Goal: Check status: Check status

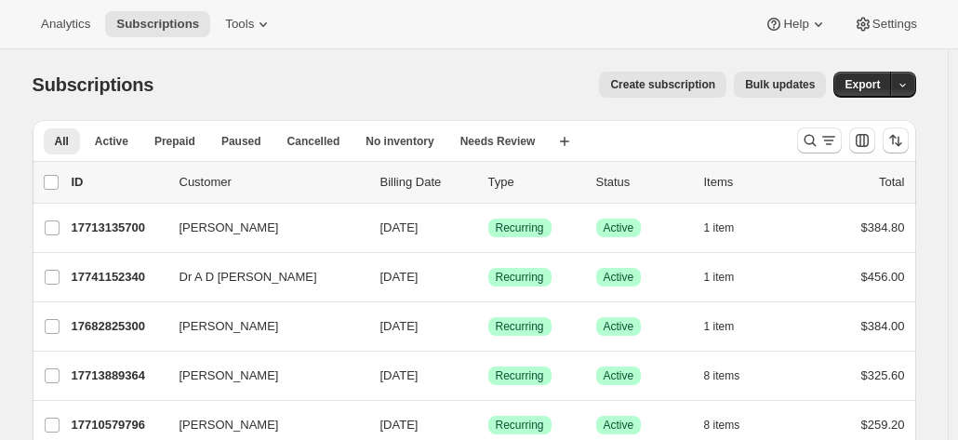
click at [402, 181] on p "Billing Date" at bounding box center [427, 182] width 93 height 19
click at [110, 131] on button "Active" at bounding box center [112, 141] width 56 height 26
